Goal: Information Seeking & Learning: Learn about a topic

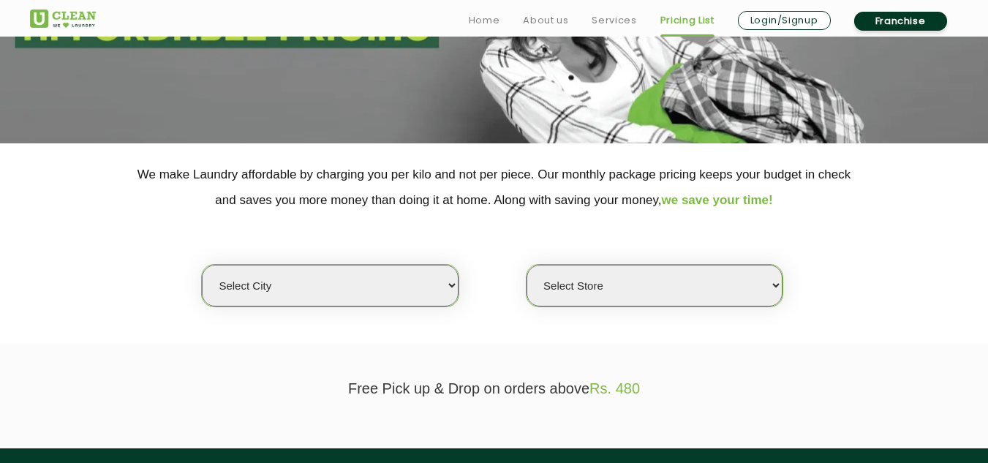
scroll to position [230, 0]
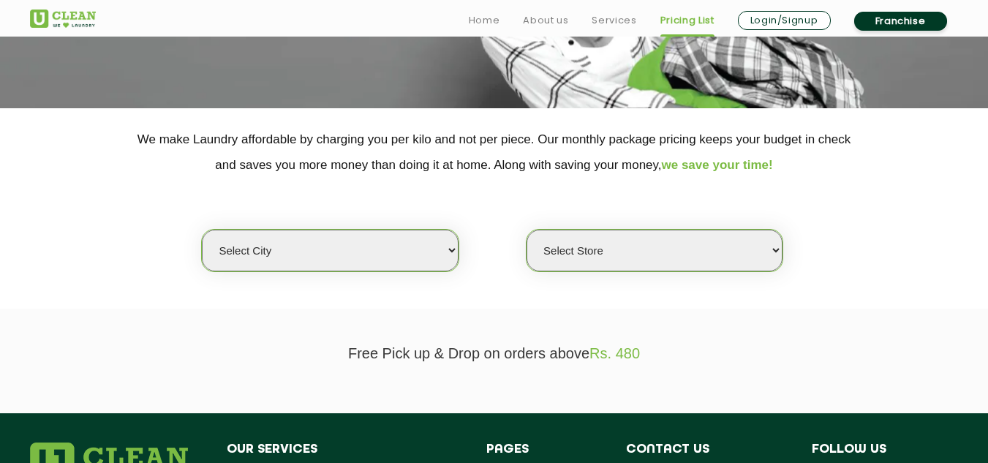
click at [381, 255] on select "Select city [GEOGRAPHIC_DATA] [GEOGRAPHIC_DATA] [GEOGRAPHIC_DATA] [GEOGRAPHIC_D…" at bounding box center [330, 251] width 256 height 42
select select "67"
click at [202, 230] on select "Select city [GEOGRAPHIC_DATA] [GEOGRAPHIC_DATA] [GEOGRAPHIC_DATA] [GEOGRAPHIC_D…" at bounding box center [330, 251] width 256 height 42
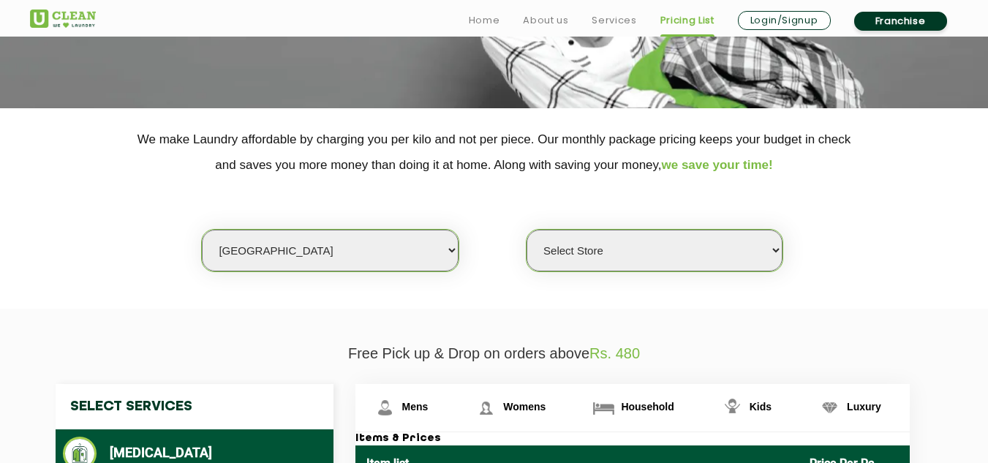
click at [579, 256] on select "Select Store [GEOGRAPHIC_DATA] [GEOGRAPHIC_DATA][PERSON_NAME] [GEOGRAPHIC_DATA]…" at bounding box center [654, 251] width 256 height 42
click at [526, 230] on select "Select Store [GEOGRAPHIC_DATA] [GEOGRAPHIC_DATA][PERSON_NAME] [GEOGRAPHIC_DATA]…" at bounding box center [654, 251] width 256 height 42
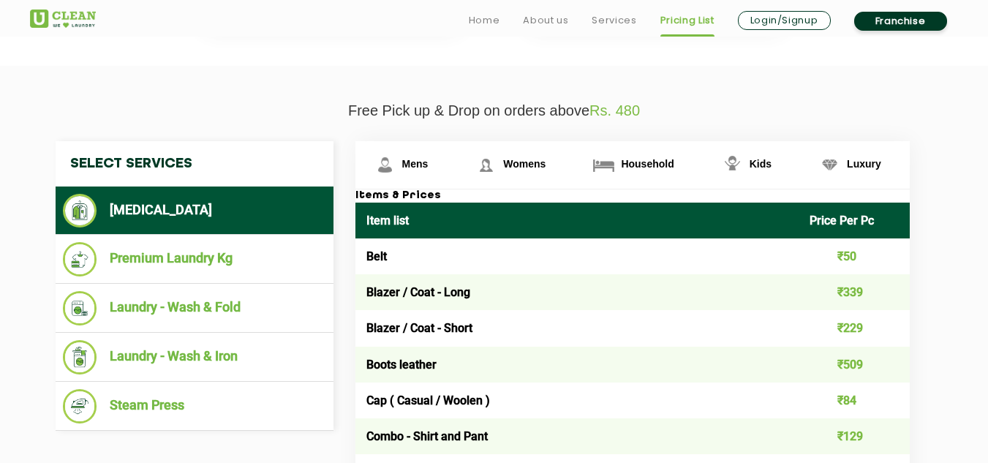
scroll to position [473, 0]
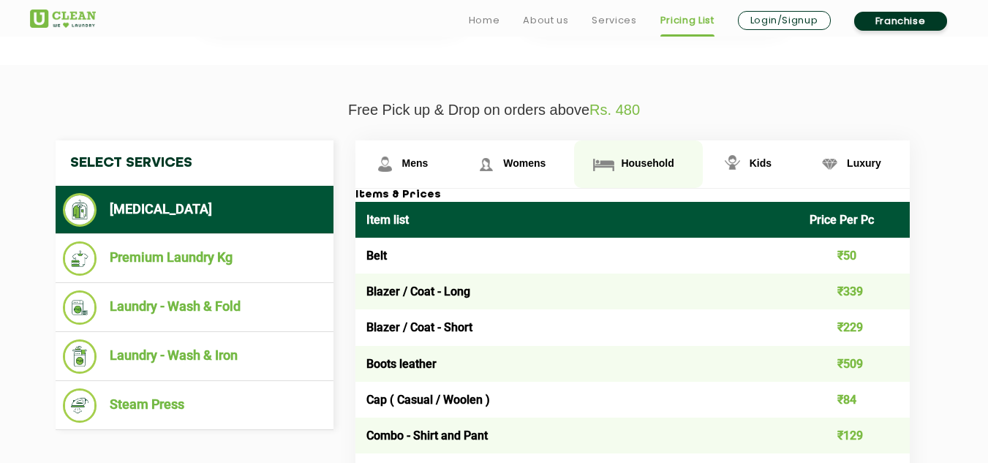
click at [428, 162] on span "Household" at bounding box center [415, 163] width 26 height 12
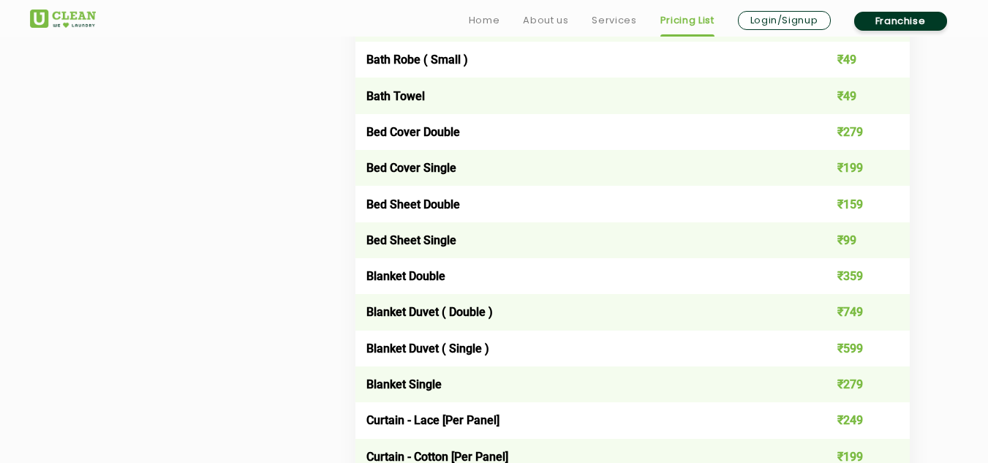
scroll to position [970, 0]
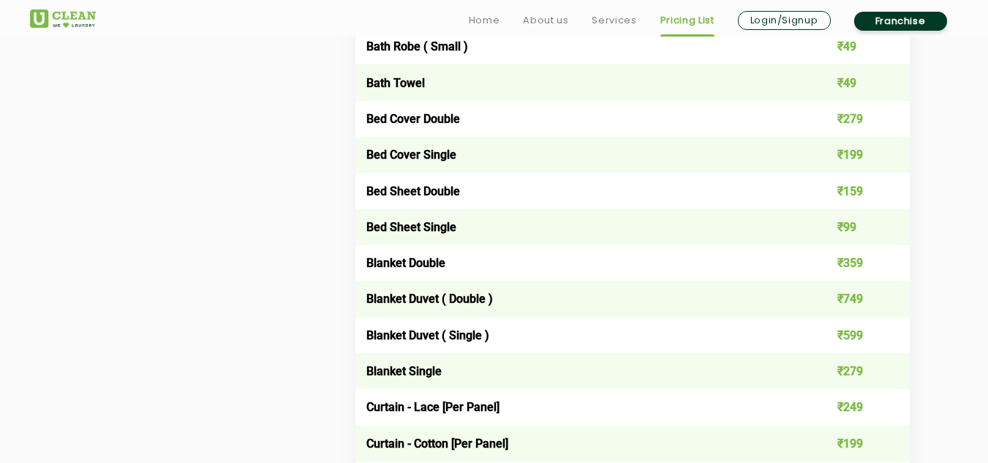
click at [830, 261] on td "₹359" at bounding box center [853, 263] width 111 height 36
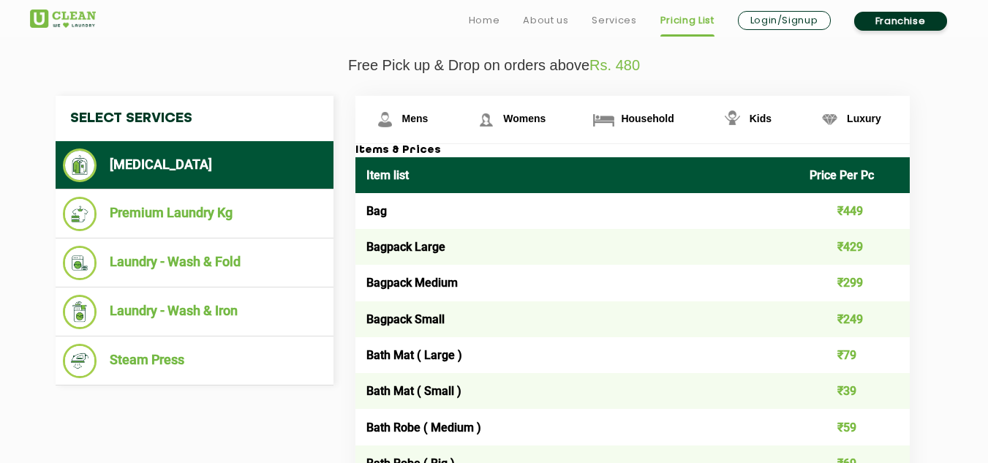
scroll to position [517, 0]
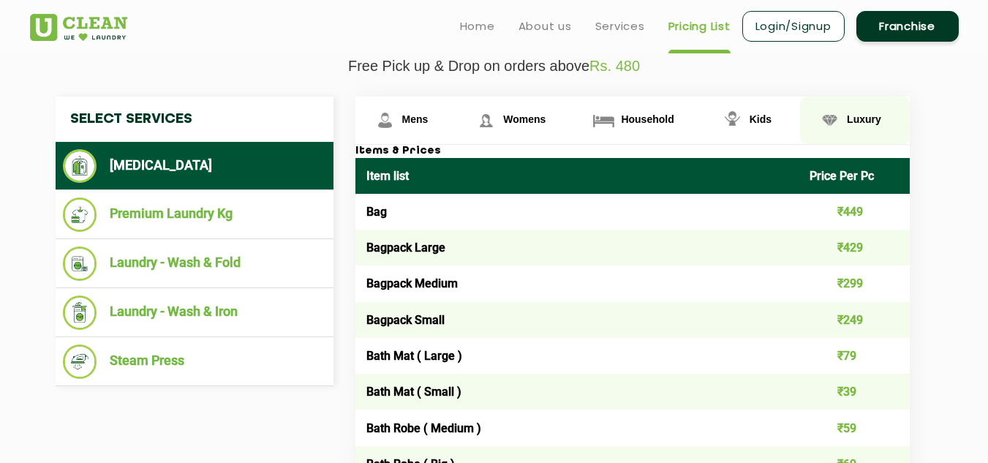
click at [428, 121] on span "Luxury" at bounding box center [415, 119] width 26 height 12
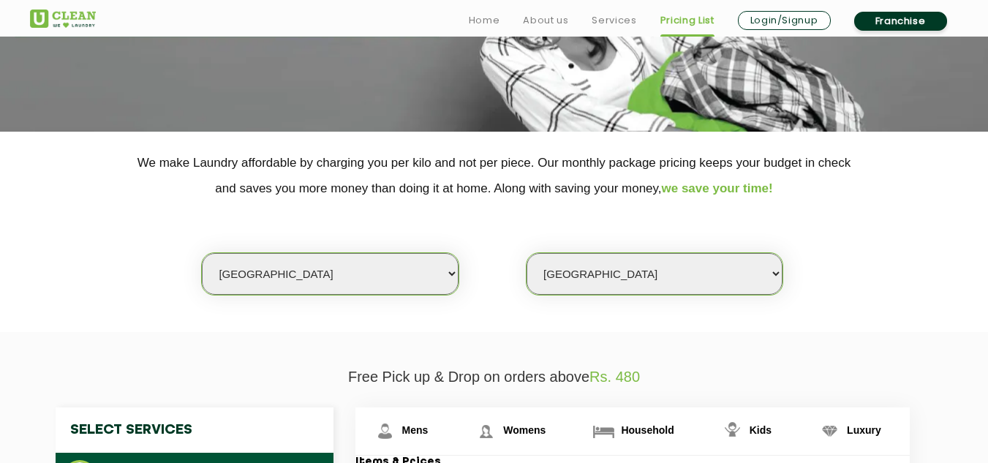
scroll to position [208, 0]
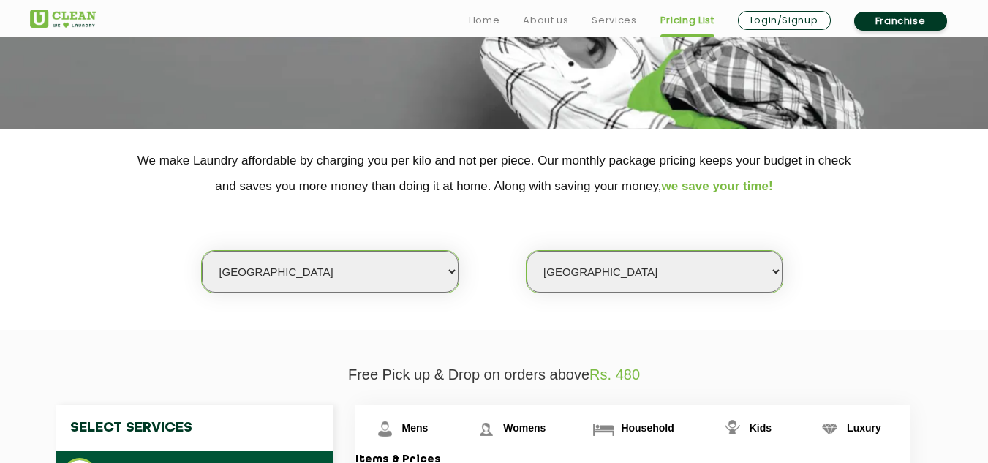
click at [610, 276] on select "Select Store [GEOGRAPHIC_DATA] [GEOGRAPHIC_DATA][PERSON_NAME] [GEOGRAPHIC_DATA]…" at bounding box center [654, 272] width 256 height 42
select select "441"
click at [526, 251] on select "Select Store [GEOGRAPHIC_DATA] [GEOGRAPHIC_DATA][PERSON_NAME] [GEOGRAPHIC_DATA]…" at bounding box center [654, 272] width 256 height 42
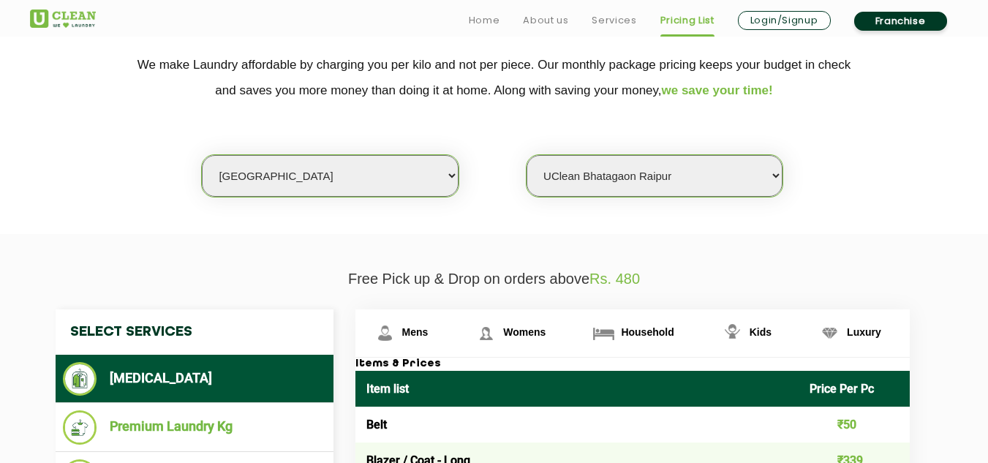
scroll to position [305, 0]
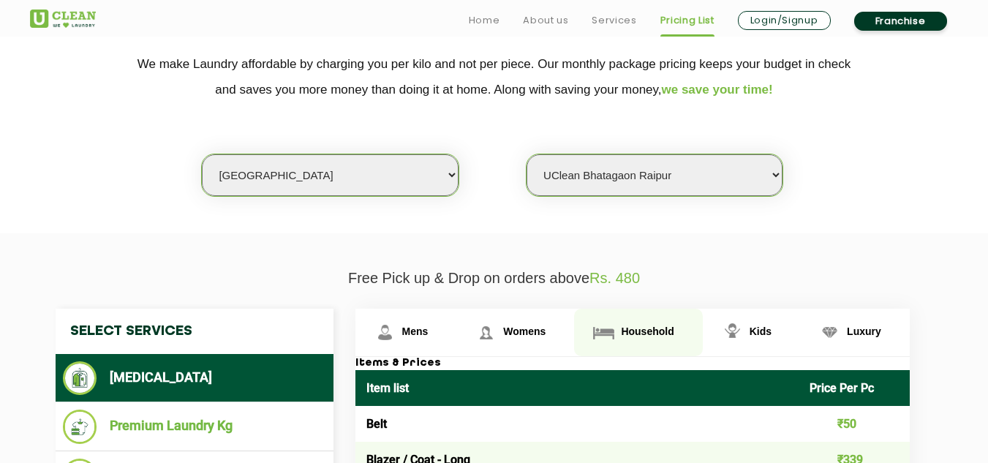
click at [428, 332] on span "Household" at bounding box center [415, 331] width 26 height 12
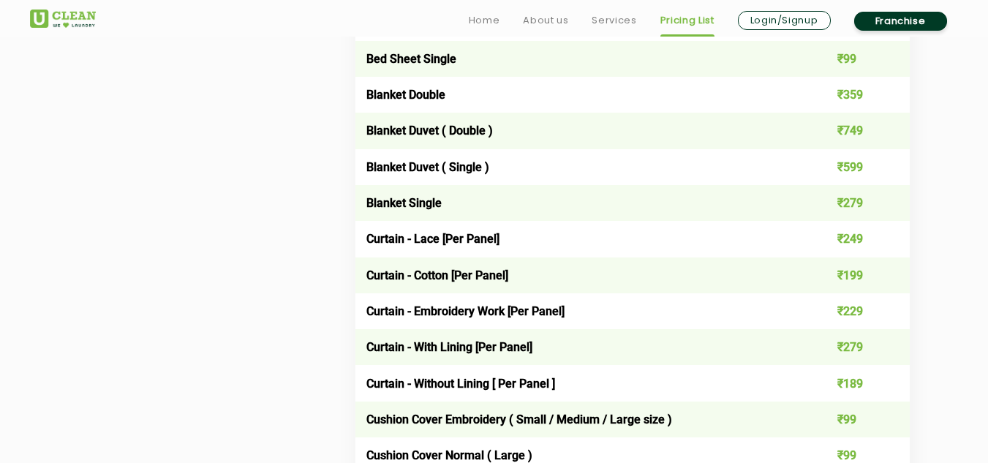
scroll to position [1139, 0]
